Goal: Information Seeking & Learning: Learn about a topic

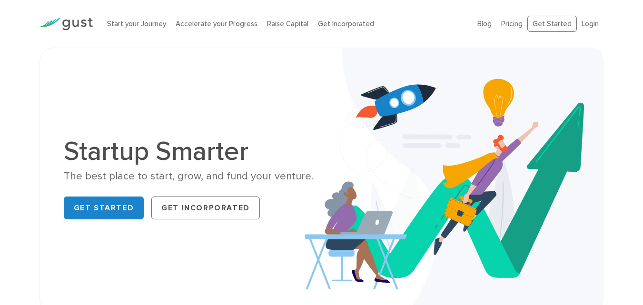
click at [111, 152] on h1 "Startup Smarter" at bounding box center [189, 151] width 251 height 27
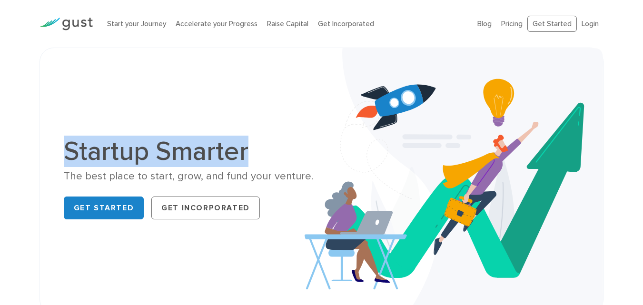
drag, startPoint x: 111, startPoint y: 152, endPoint x: 178, endPoint y: 148, distance: 67.7
click at [178, 148] on h1 "Startup Smarter" at bounding box center [189, 151] width 251 height 27
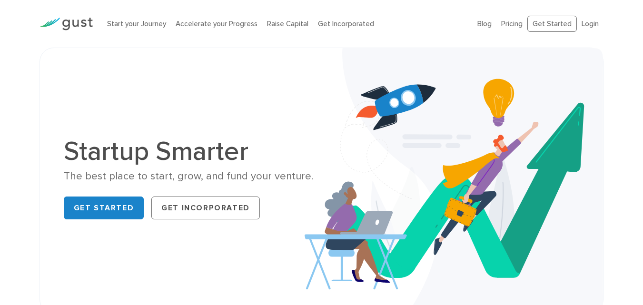
click at [68, 174] on div "The best place to start, grow, and fund your venture." at bounding box center [189, 176] width 251 height 14
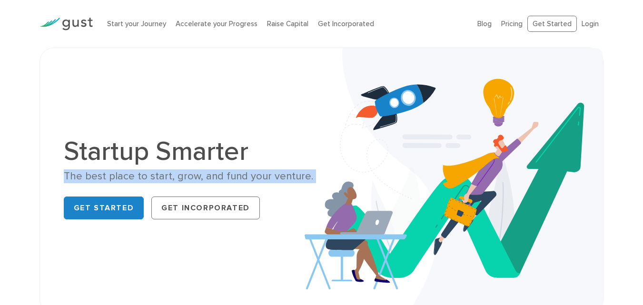
drag, startPoint x: 68, startPoint y: 174, endPoint x: 301, endPoint y: 177, distance: 233.6
click at [301, 177] on div "The best place to start, grow, and fund your venture." at bounding box center [189, 176] width 251 height 14
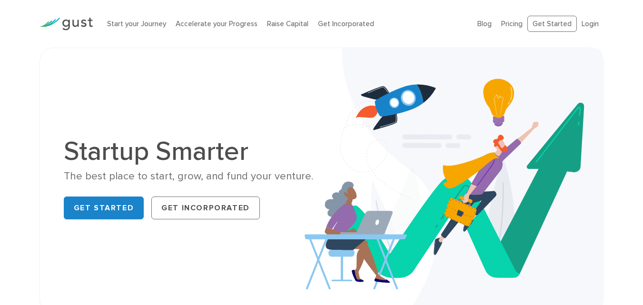
click at [301, 177] on div "The best place to start, grow, and fund your venture." at bounding box center [189, 176] width 251 height 14
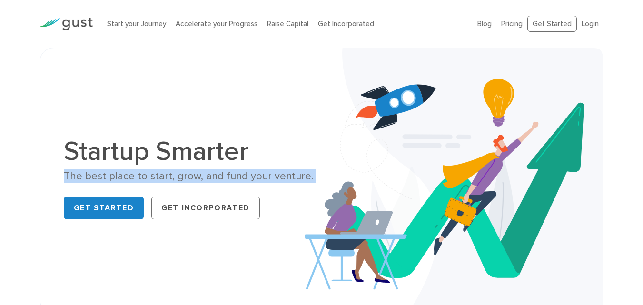
click at [301, 177] on div "The best place to start, grow, and fund your venture." at bounding box center [189, 176] width 251 height 14
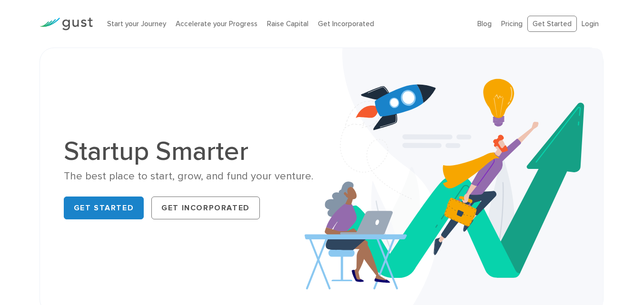
click at [301, 160] on h1 "Startup Smarter" at bounding box center [189, 151] width 251 height 27
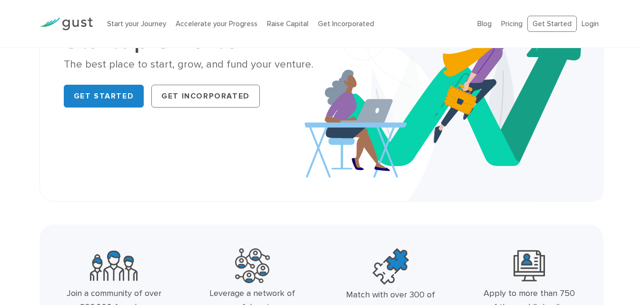
scroll to position [238, 0]
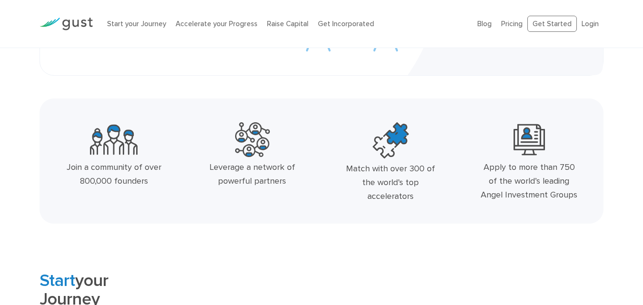
click at [352, 167] on div "Match with over 300 of the world’s top accelerators" at bounding box center [390, 182] width 99 height 41
drag, startPoint x: 352, startPoint y: 167, endPoint x: 398, endPoint y: 199, distance: 56.7
click at [398, 199] on div "Match with over 300 of the world’s top accelerators" at bounding box center [390, 182] width 99 height 41
click at [224, 167] on div "Leverage a network of powerful partners" at bounding box center [252, 175] width 99 height 28
drag, startPoint x: 224, startPoint y: 167, endPoint x: 377, endPoint y: 181, distance: 154.2
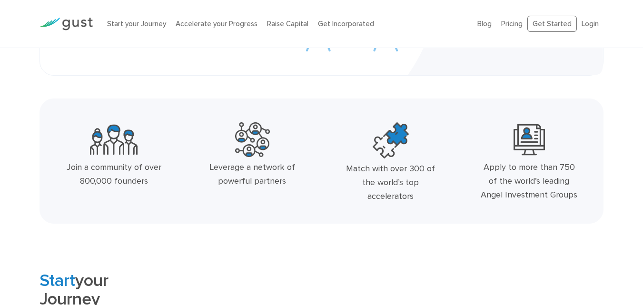
click at [286, 180] on div "Leverage a network of powerful partners" at bounding box center [252, 175] width 99 height 28
click at [480, 171] on div "Apply to more than 750 of the world’s leading Angel Investment Groups" at bounding box center [528, 181] width 99 height 41
drag, startPoint x: 480, startPoint y: 171, endPoint x: 574, endPoint y: 199, distance: 97.5
click at [574, 199] on div "Apply to more than 750 of the world’s leading Angel Investment Groups" at bounding box center [528, 181] width 99 height 41
click at [71, 163] on div "Join a community of over 800,000 founders" at bounding box center [113, 175] width 99 height 28
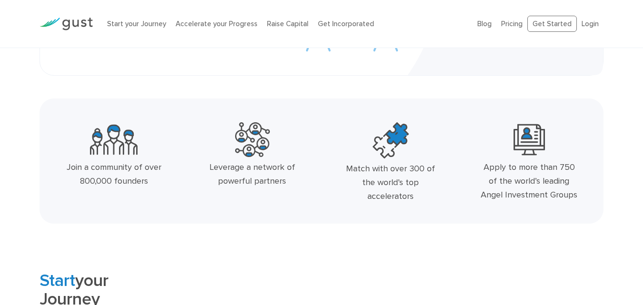
drag, startPoint x: 71, startPoint y: 163, endPoint x: 181, endPoint y: 187, distance: 112.6
click at [174, 185] on div "Join a community of over 800,000 founders" at bounding box center [114, 164] width 138 height 92
click at [320, 201] on div "Leverage a network of powerful partners" at bounding box center [252, 164] width 138 height 92
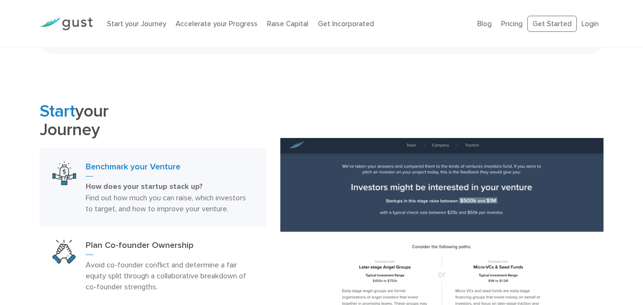
scroll to position [476, 0]
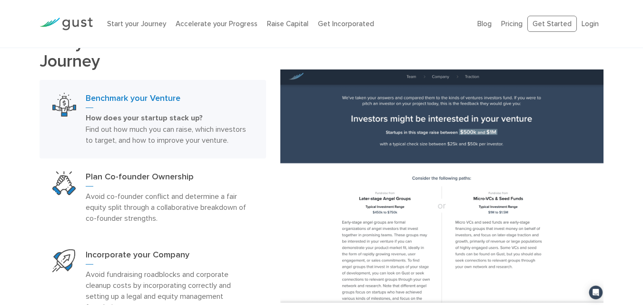
drag, startPoint x: 25, startPoint y: 101, endPoint x: 261, endPoint y: 68, distance: 237.7
click at [261, 68] on div "Start your Journey Benchmark your Venture How does your startup stack up? Find …" at bounding box center [321, 193] width 643 height 321
click at [269, 58] on div "Start your Journey Benchmark your Venture How does your startup stack up? Find …" at bounding box center [152, 193] width 241 height 321
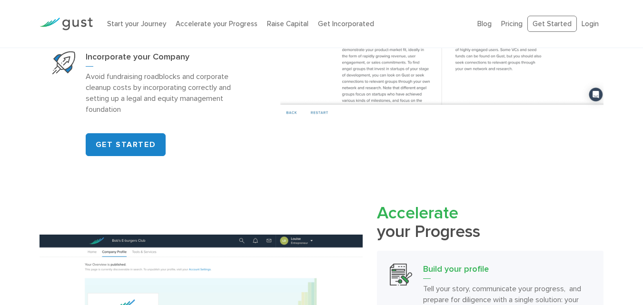
scroll to position [571, 0]
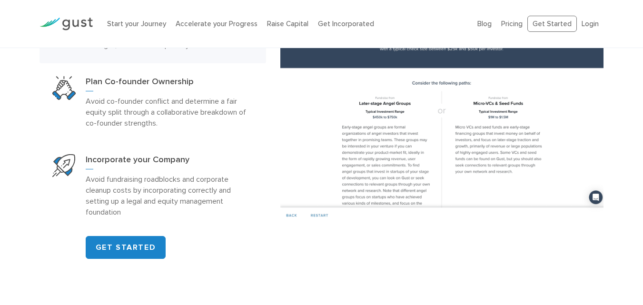
click at [390, 146] on img at bounding box center [441, 98] width 323 height 248
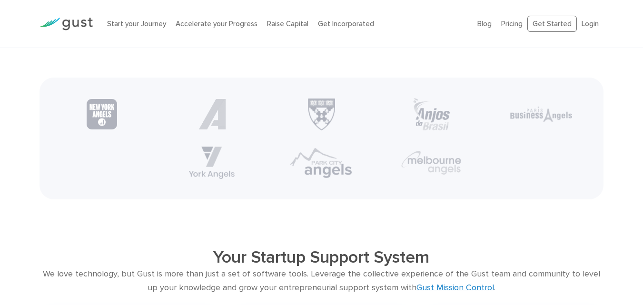
scroll to position [1808, 0]
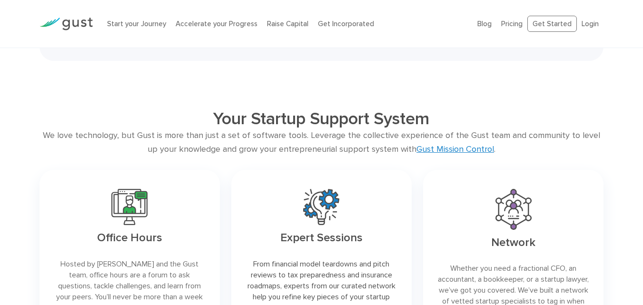
click at [307, 129] on h2 "Your Startup Support System" at bounding box center [321, 118] width 451 height 20
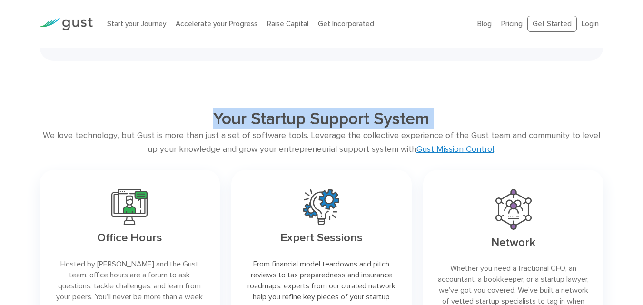
click at [307, 129] on h2 "Your Startup Support System" at bounding box center [321, 118] width 451 height 20
